Goal: Transaction & Acquisition: Purchase product/service

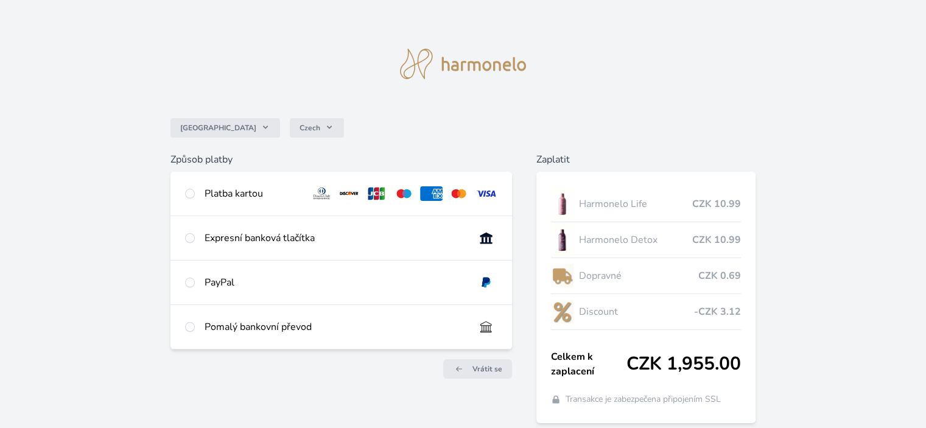
click at [212, 195] on div "Platba kartou" at bounding box center [253, 193] width 96 height 15
radio input "true"
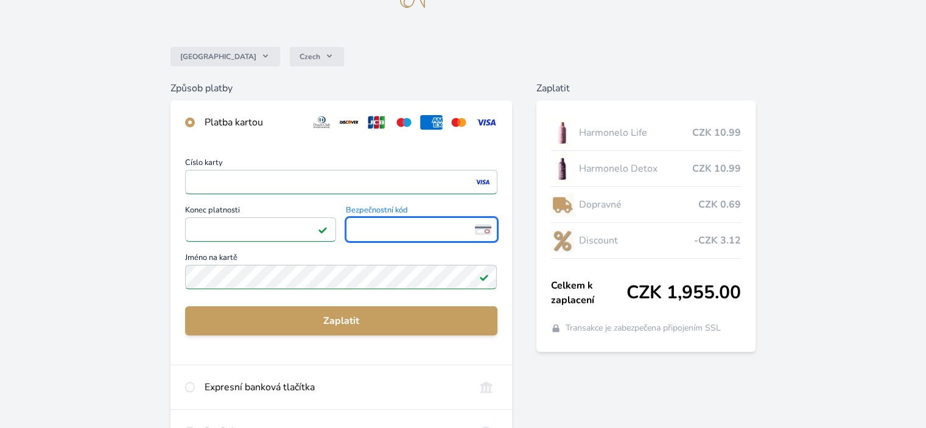
scroll to position [183, 0]
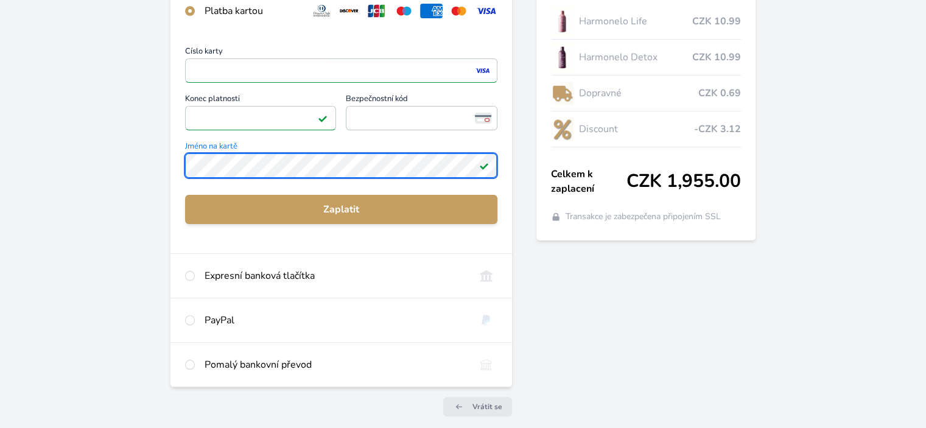
click at [165, 156] on div "Česko Czech Způsob platby Platba kartou Číslo karty <p>Your browser does not su…" at bounding box center [463, 133] width 926 height 633
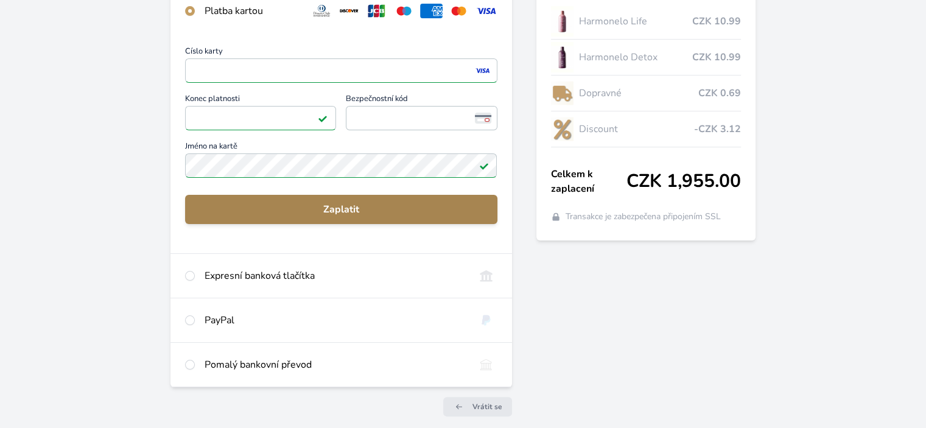
click at [365, 211] on span "Zaplatit" at bounding box center [341, 209] width 292 height 15
click at [414, 215] on span "Zaplatit" at bounding box center [341, 209] width 292 height 15
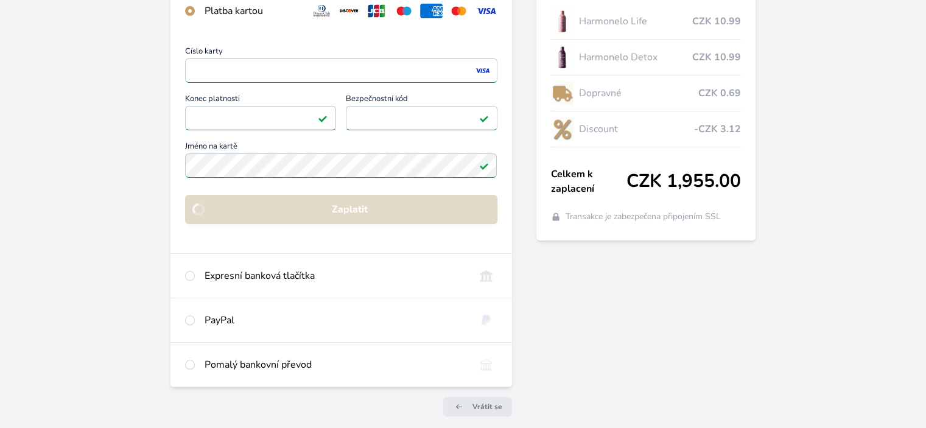
scroll to position [101, 0]
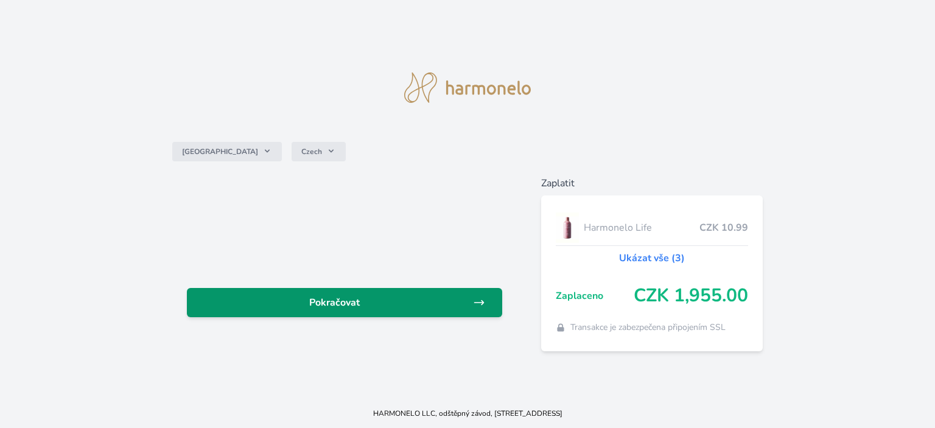
click at [395, 311] on link "Pokračovat" at bounding box center [344, 302] width 315 height 29
